Goal: Answer question/provide support: Share knowledge or assist other users

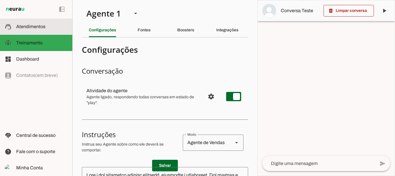
click at [35, 27] on span "Atendimentos" at bounding box center [30, 26] width 29 height 5
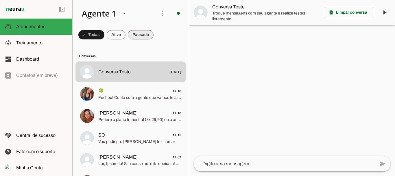
drag, startPoint x: 143, startPoint y: 34, endPoint x: 124, endPoint y: 80, distance: 50.0
click at [104, 34] on span at bounding box center [91, 35] width 26 height 14
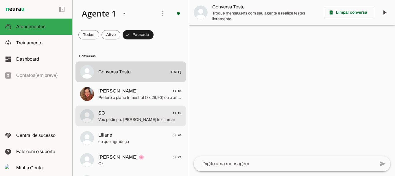
click at [133, 119] on span "Vou pedir pro [PERSON_NAME] te chamar" at bounding box center [139, 120] width 83 height 6
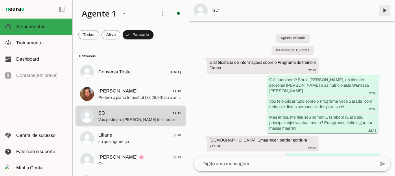
click at [382, 10] on span at bounding box center [385, 10] width 14 height 14
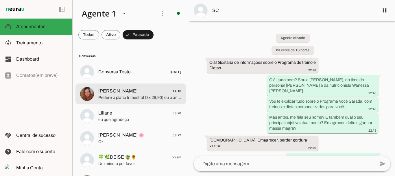
click at [106, 93] on span "[PERSON_NAME]" at bounding box center [117, 90] width 39 height 7
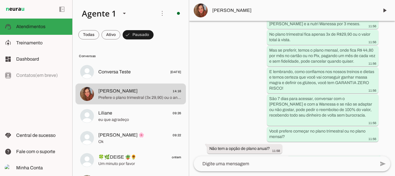
scroll to position [778, 0]
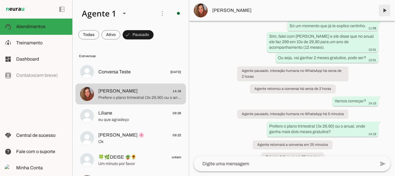
click at [385, 12] on span at bounding box center [385, 10] width 14 height 14
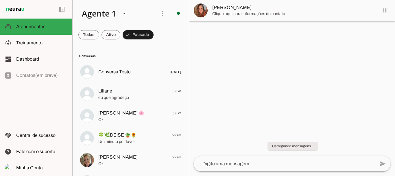
scroll to position [0, 0]
click at [99, 33] on span at bounding box center [88, 35] width 21 height 14
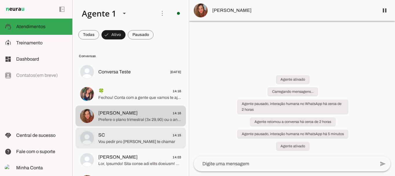
click at [135, 135] on span "SC 14:15" at bounding box center [139, 134] width 83 height 7
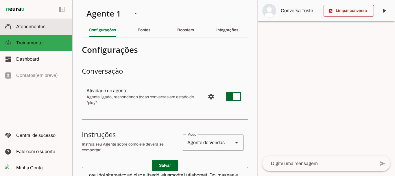
click at [41, 26] on span "Atendimentos" at bounding box center [30, 26] width 29 height 5
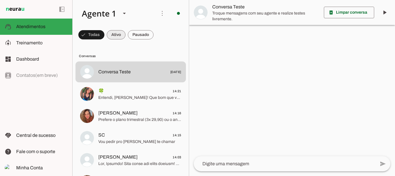
click at [104, 37] on span at bounding box center [91, 35] width 26 height 14
click at [99, 34] on span at bounding box center [88, 35] width 21 height 14
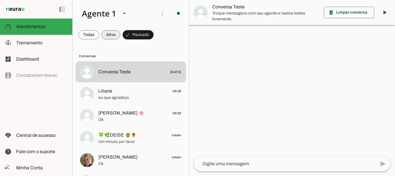
click at [99, 33] on span at bounding box center [88, 35] width 21 height 14
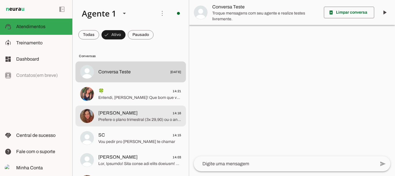
click at [114, 112] on span "[PERSON_NAME]" at bounding box center [117, 112] width 39 height 7
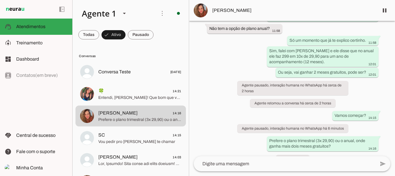
scroll to position [778, 0]
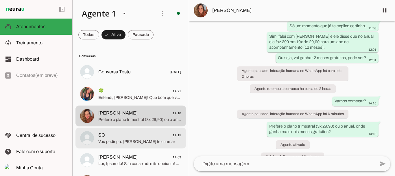
click at [149, 139] on span "Vou pedir pro [PERSON_NAME] te chamar" at bounding box center [139, 142] width 83 height 6
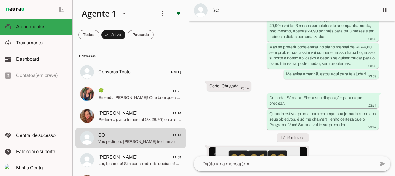
scroll to position [1361, 0]
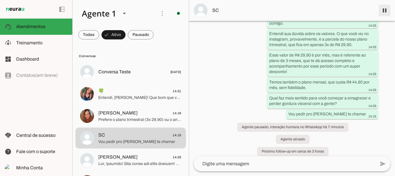
click at [384, 10] on span at bounding box center [385, 10] width 14 height 14
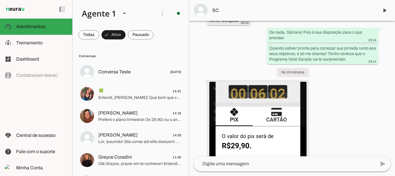
scroll to position [1385, 0]
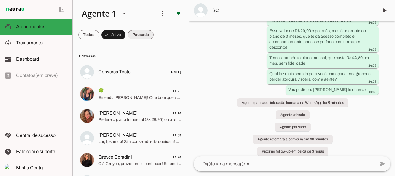
click at [99, 35] on span at bounding box center [88, 35] width 21 height 14
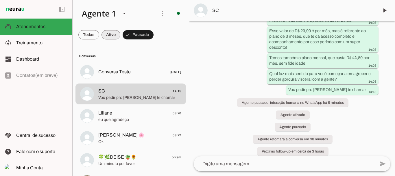
click at [99, 34] on span at bounding box center [88, 35] width 21 height 14
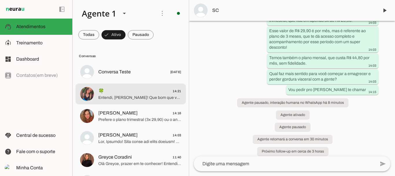
click at [116, 93] on span "🍀 14:21" at bounding box center [139, 90] width 83 height 7
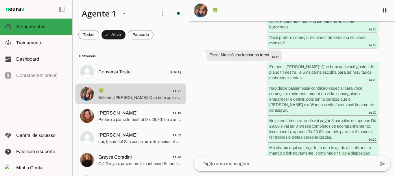
scroll to position [966, 0]
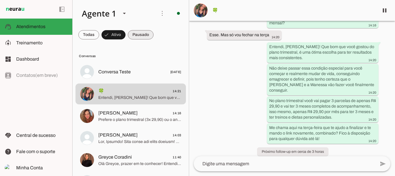
click at [99, 35] on span at bounding box center [88, 35] width 21 height 14
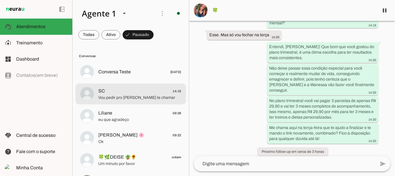
click at [117, 95] on span "Vou pedir pro [PERSON_NAME] te chamar" at bounding box center [139, 98] width 83 height 6
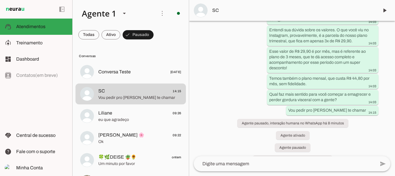
scroll to position [1385, 0]
